Goal: Task Accomplishment & Management: Use online tool/utility

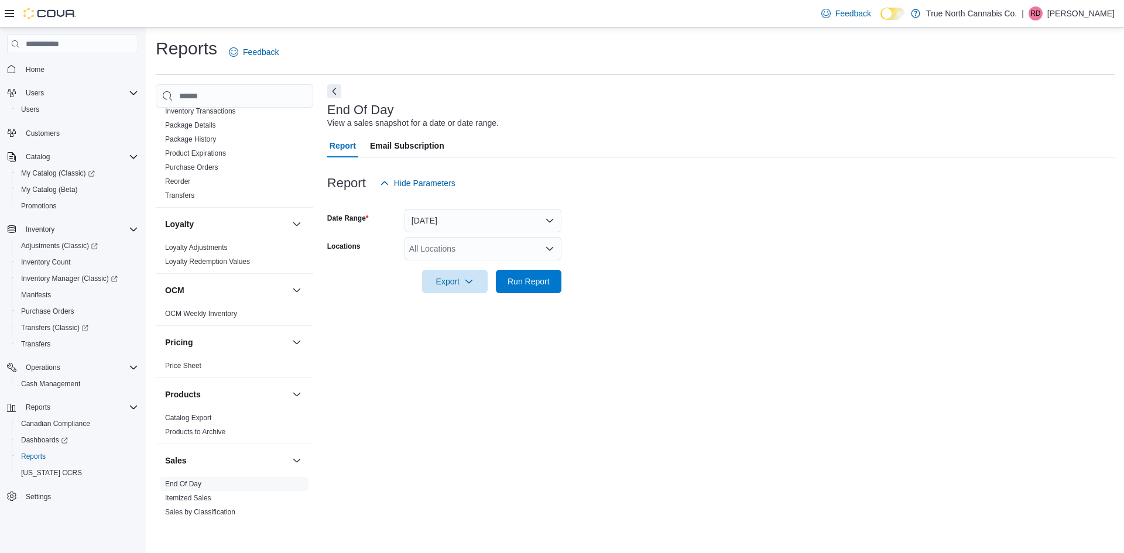
scroll to position [245, 0]
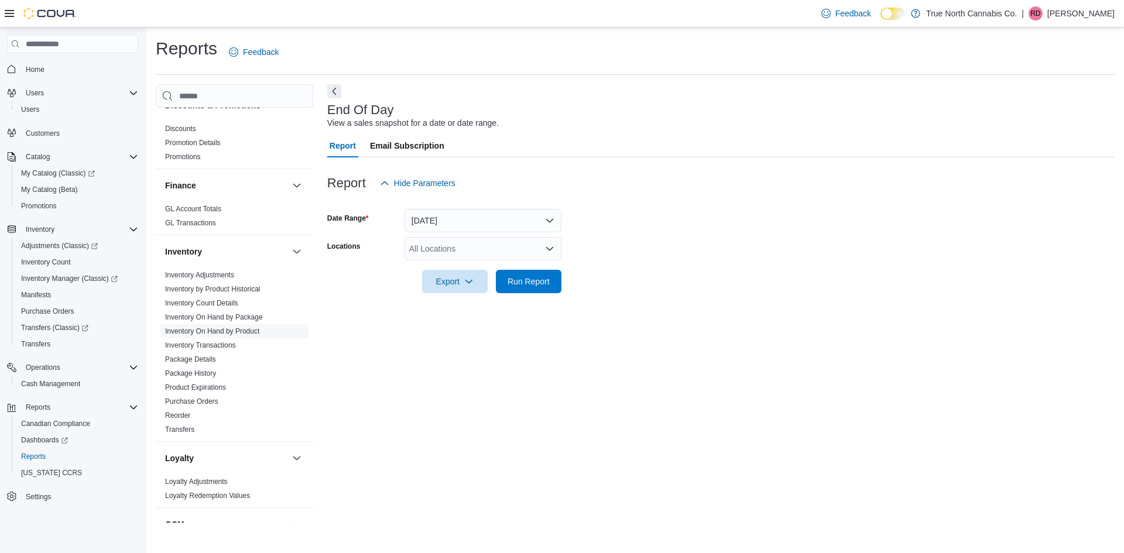
click at [222, 334] on link "Inventory On Hand by Product" at bounding box center [212, 331] width 94 height 8
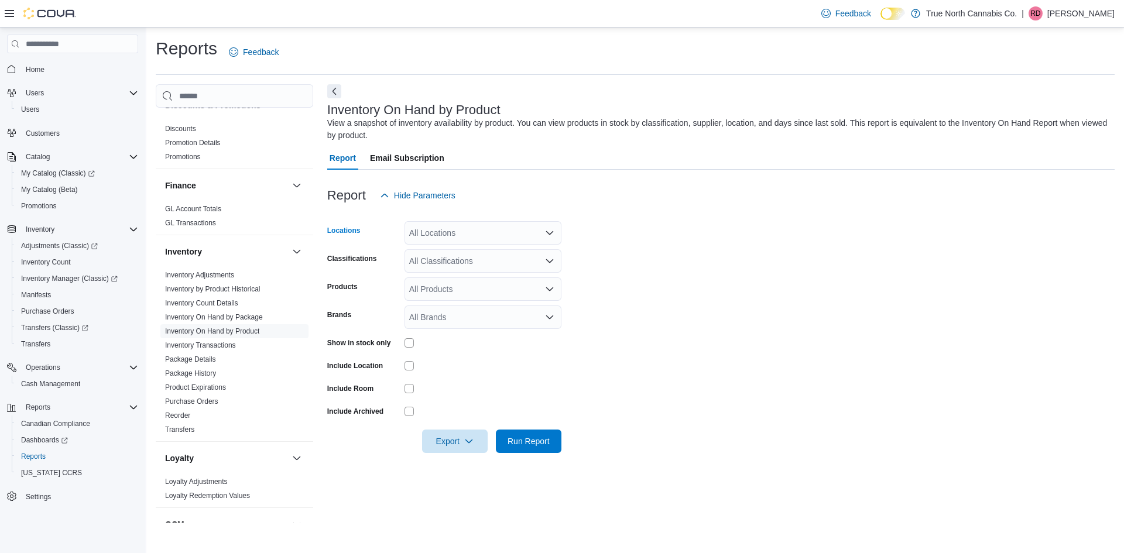
click at [476, 238] on div "All Locations" at bounding box center [482, 232] width 157 height 23
type input "***"
click at [502, 256] on div "St. Catharines" at bounding box center [482, 253] width 143 height 12
drag, startPoint x: 661, startPoint y: 248, endPoint x: 644, endPoint y: 247, distance: 16.4
click at [660, 248] on form "Locations [GEOGRAPHIC_DATA] Classifications All Classifications Products All Pr…" at bounding box center [720, 330] width 787 height 246
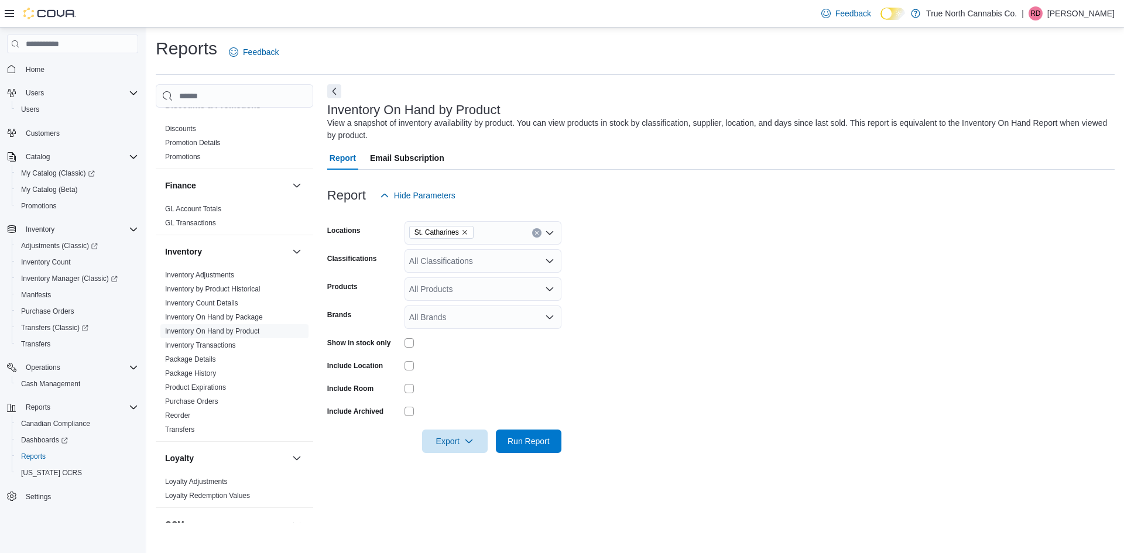
click at [457, 266] on div "All Classifications" at bounding box center [482, 260] width 157 height 23
type input "***"
click at [481, 282] on div "Flower" at bounding box center [482, 281] width 143 height 12
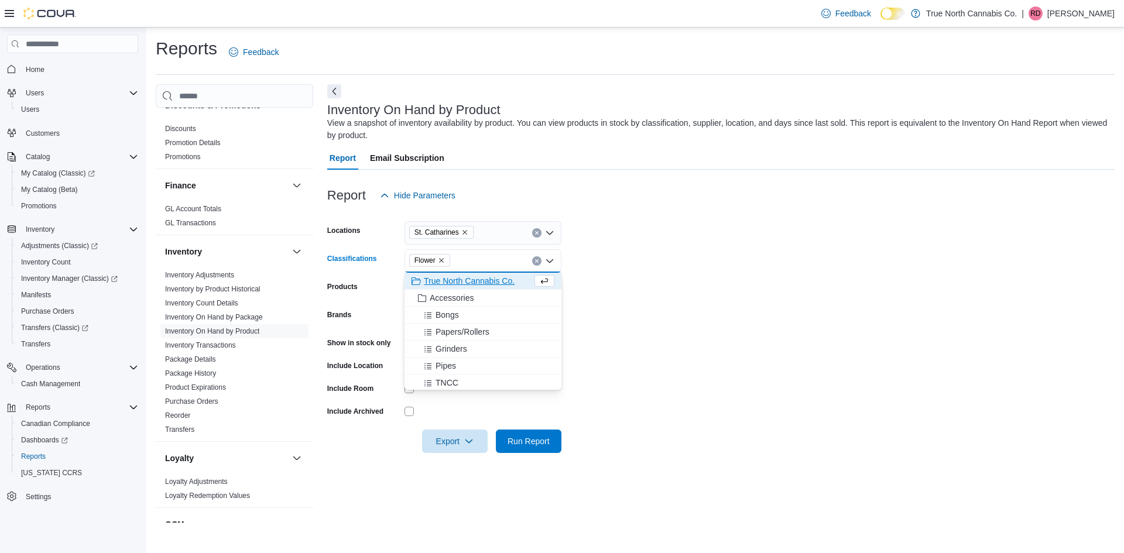
click at [620, 262] on form "Locations [GEOGRAPHIC_DATA] Classifications Flower Combo box. Selected. Flower.…" at bounding box center [720, 330] width 787 height 246
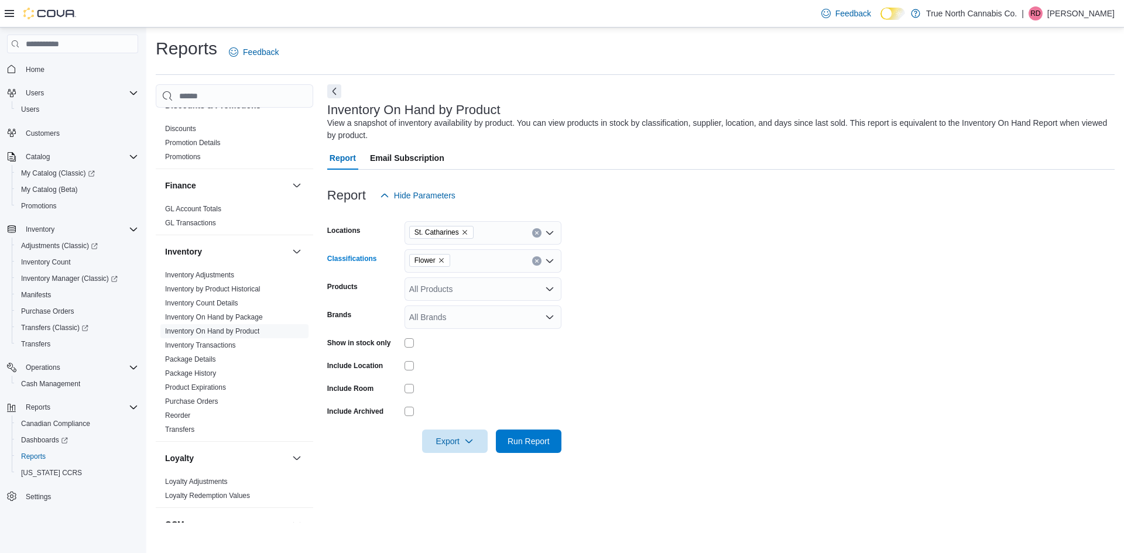
click at [489, 264] on div "Flower" at bounding box center [482, 260] width 157 height 23
type input "***"
click at [507, 279] on div "Milled Flower" at bounding box center [482, 281] width 143 height 12
click at [620, 260] on form "Locations [GEOGRAPHIC_DATA] Classifications Flower Milled Flower Products All P…" at bounding box center [720, 330] width 787 height 246
click at [403, 342] on div "Show in stock only" at bounding box center [444, 343] width 234 height 18
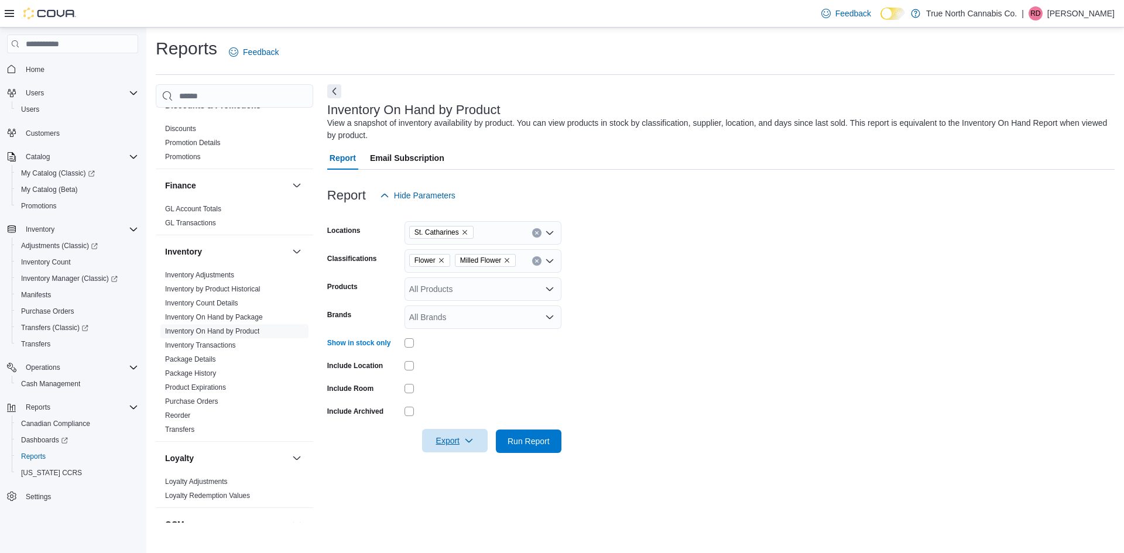
click at [462, 444] on span "Export" at bounding box center [455, 440] width 52 height 23
click at [469, 464] on span "Export to Excel" at bounding box center [456, 464] width 53 height 9
